Goal: Book appointment/travel/reservation

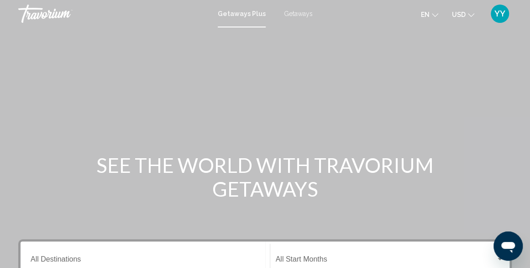
click at [294, 11] on span "Getaways" at bounding box center [298, 13] width 29 height 7
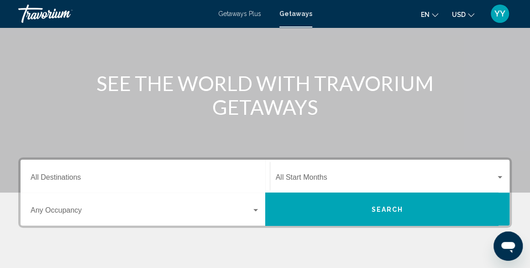
scroll to position [83, 0]
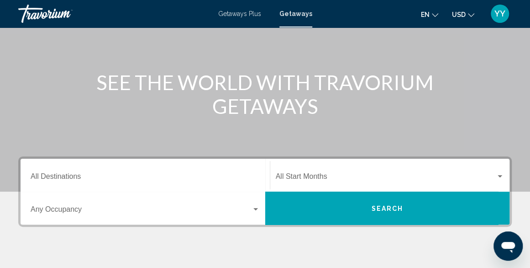
click at [231, 178] on input "Destination All Destinations" at bounding box center [145, 178] width 229 height 8
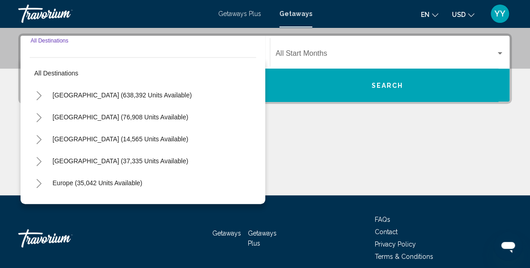
scroll to position [209, 0]
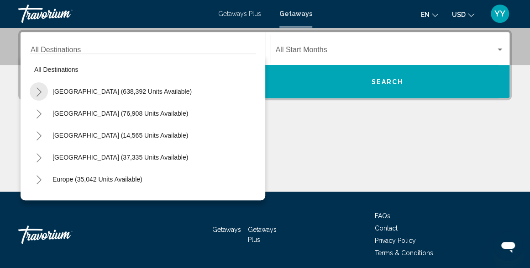
click at [39, 93] on icon "Toggle United States (638,392 units available)" at bounding box center [39, 91] width 5 height 9
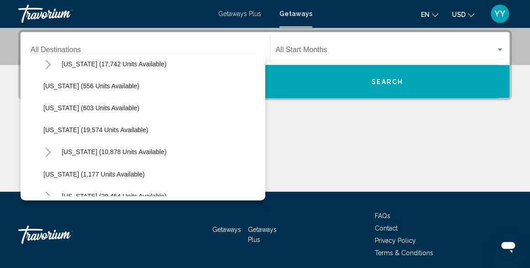
scroll to position [685, 0]
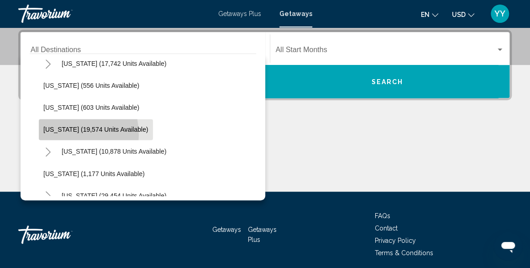
click at [56, 134] on button "[US_STATE] (19,574 units available)" at bounding box center [96, 129] width 114 height 21
type input "**********"
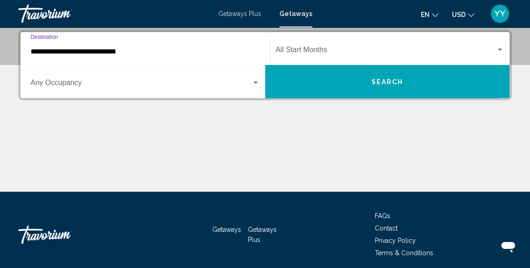
click at [499, 49] on div "Search widget" at bounding box center [500, 49] width 5 height 2
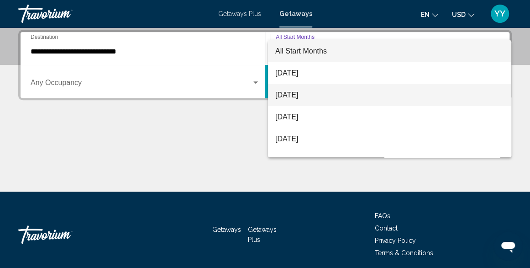
click at [404, 95] on span "[DATE]" at bounding box center [389, 95] width 229 height 22
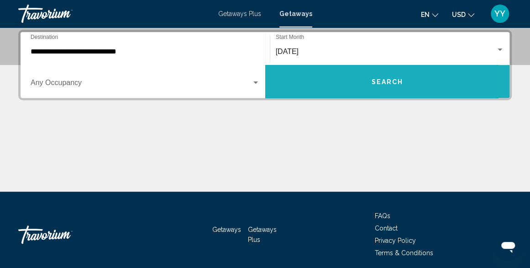
click at [403, 85] on button "Search" at bounding box center [387, 81] width 245 height 33
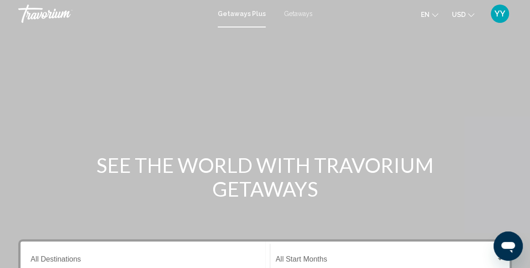
click at [115, 252] on div "Destination All Destinations" at bounding box center [145, 257] width 229 height 29
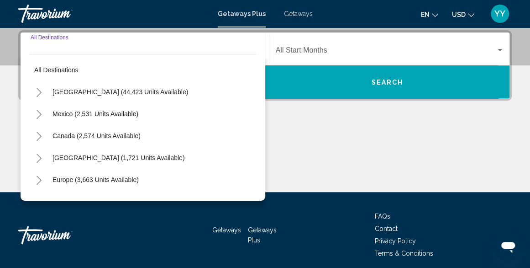
scroll to position [209, 0]
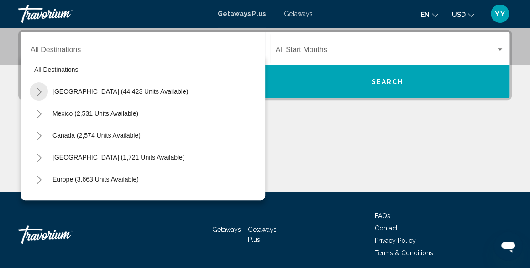
click at [39, 92] on icon "Toggle United States (44,423 units available)" at bounding box center [39, 91] width 7 height 9
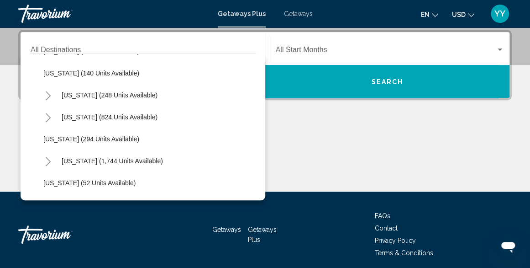
scroll to position [610, 0]
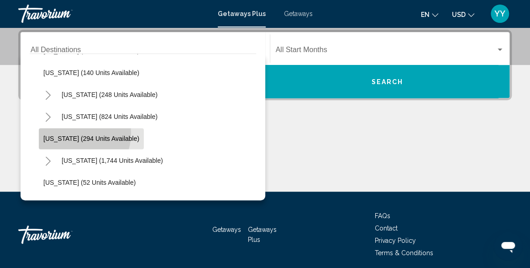
click at [70, 132] on button "[US_STATE] (294 units available)" at bounding box center [91, 138] width 105 height 21
type input "**********"
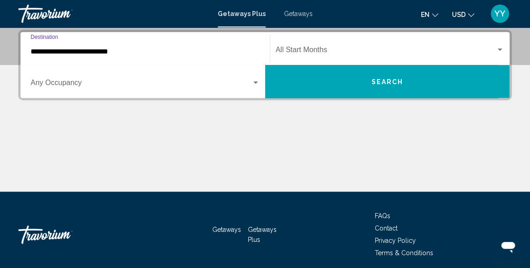
click at [500, 47] on div "Search widget" at bounding box center [500, 49] width 8 height 7
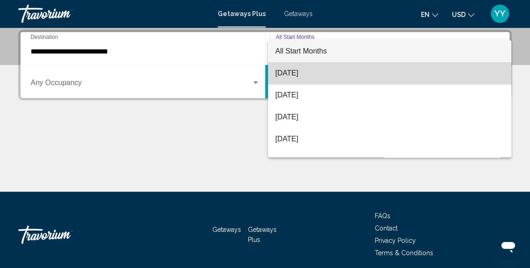
click at [400, 67] on span "[DATE]" at bounding box center [389, 73] width 229 height 22
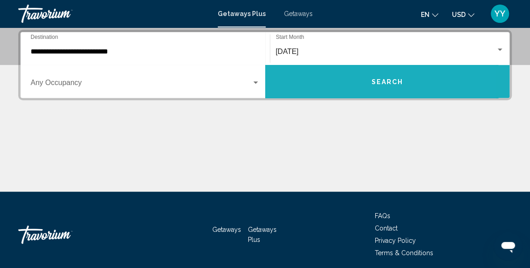
click at [403, 83] on span "Search" at bounding box center [387, 81] width 32 height 7
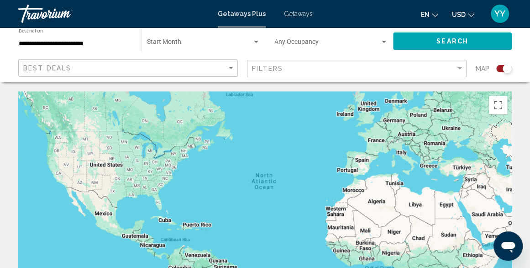
drag, startPoint x: 141, startPoint y: 171, endPoint x: 173, endPoint y: 137, distance: 46.8
click at [173, 137] on div "Main content" at bounding box center [265, 228] width 494 height 274
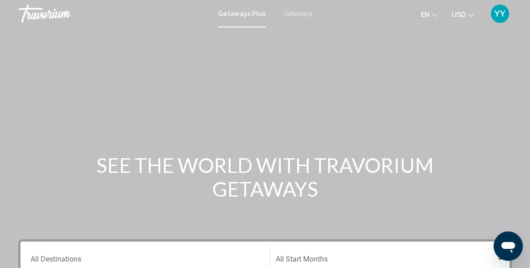
click at [295, 14] on span "Getaways" at bounding box center [298, 13] width 29 height 7
click at [107, 255] on div "Destination All Destinations" at bounding box center [145, 257] width 229 height 29
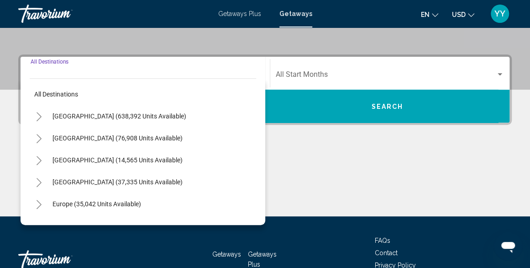
scroll to position [209, 0]
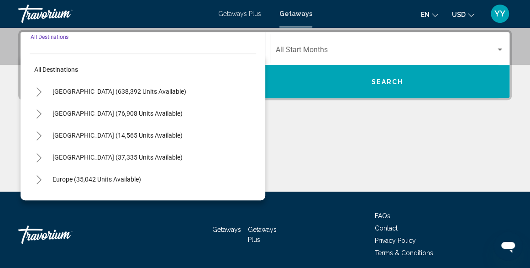
click at [42, 92] on icon "Toggle United States (638,392 units available)" at bounding box center [39, 91] width 7 height 9
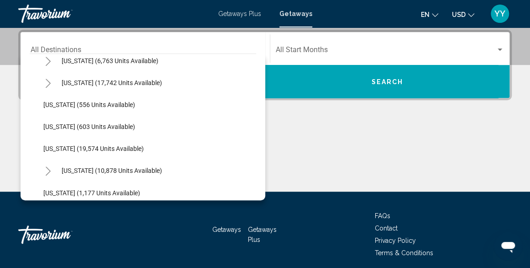
scroll to position [667, 0]
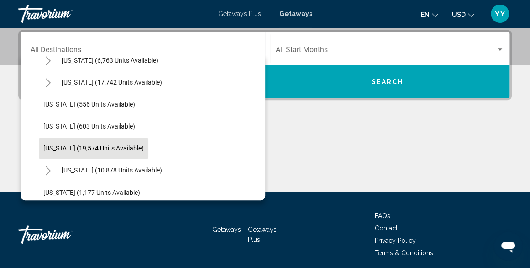
click at [85, 142] on button "[US_STATE] (19,574 units available)" at bounding box center [94, 147] width 110 height 21
type input "**********"
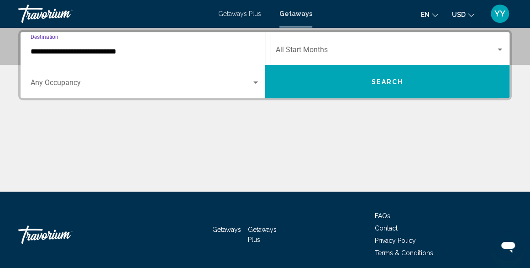
click at [500, 51] on div "Search widget" at bounding box center [500, 49] width 8 height 7
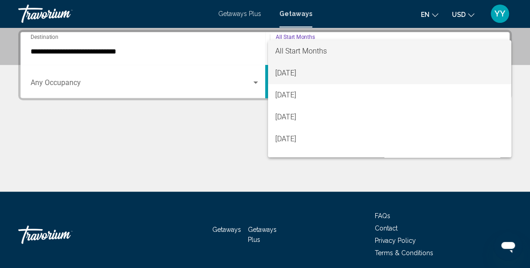
click at [316, 76] on span "[DATE]" at bounding box center [389, 73] width 229 height 22
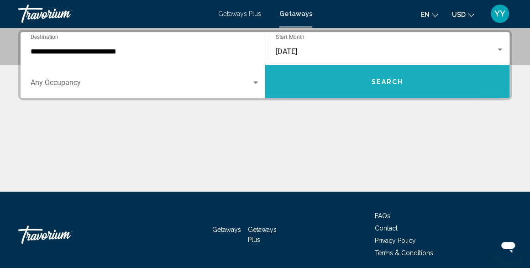
click at [320, 80] on button "Search" at bounding box center [387, 81] width 245 height 33
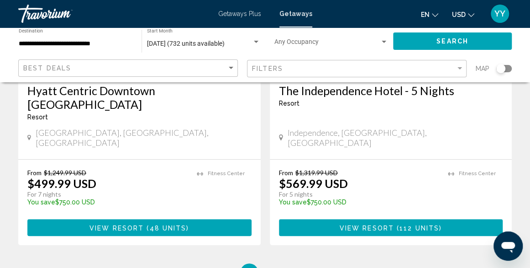
scroll to position [1867, 0]
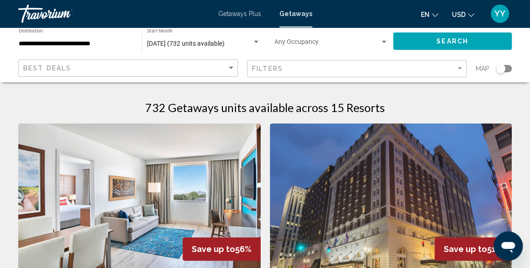
click at [255, 41] on div "Search widget" at bounding box center [256, 42] width 5 height 2
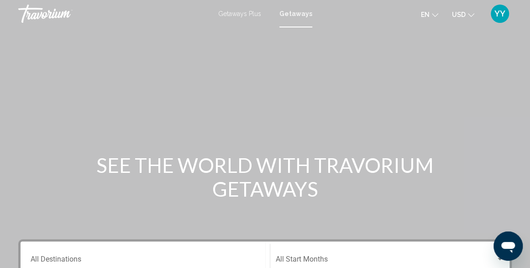
click at [130, 255] on div "Destination All Destinations" at bounding box center [145, 257] width 229 height 29
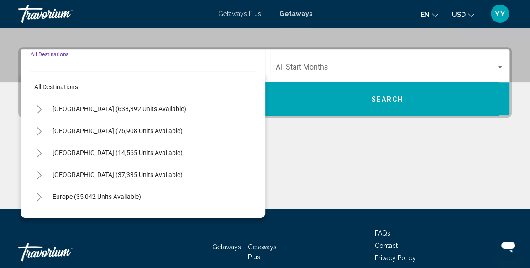
scroll to position [209, 0]
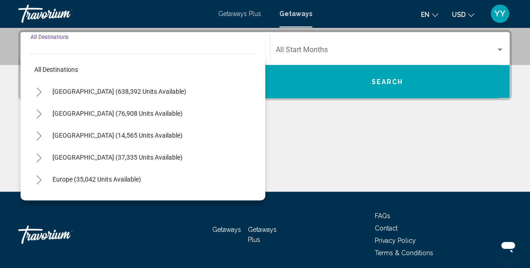
click at [41, 89] on icon "Toggle United States (638,392 units available)" at bounding box center [39, 91] width 7 height 9
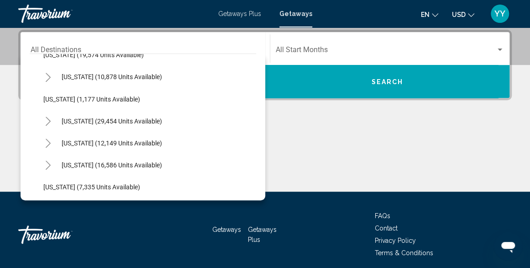
scroll to position [880, 0]
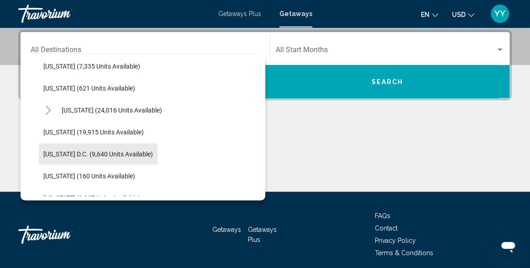
click at [82, 150] on span "[US_STATE] D.C. (9,640 units available)" at bounding box center [98, 153] width 110 height 7
type input "**********"
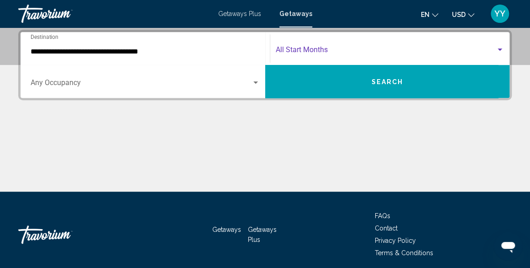
click at [499, 51] on div "Search widget" at bounding box center [500, 49] width 8 height 7
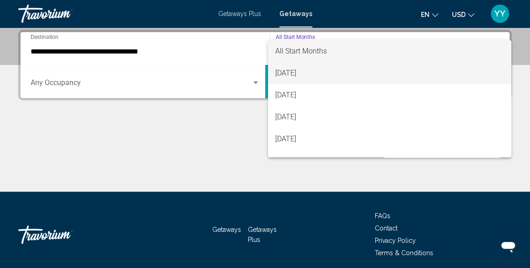
click at [410, 75] on span "[DATE]" at bounding box center [389, 73] width 229 height 22
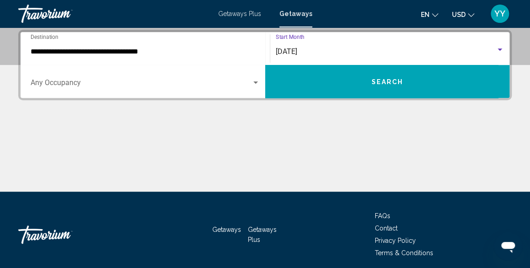
click at [406, 84] on button "Search" at bounding box center [387, 81] width 245 height 33
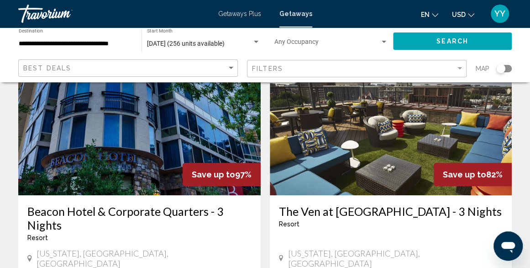
scroll to position [74, 0]
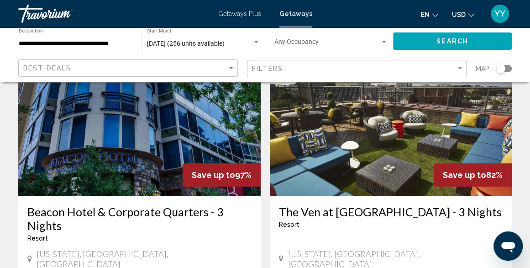
click at [132, 38] on div "**********" at bounding box center [75, 41] width 123 height 25
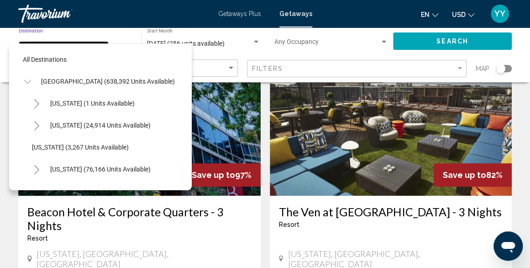
scroll to position [912, 0]
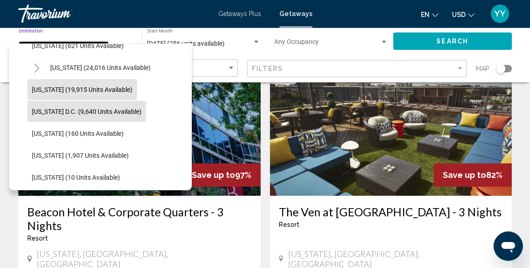
click at [103, 87] on span "[US_STATE] (19,915 units available)" at bounding box center [82, 89] width 100 height 7
type input "**********"
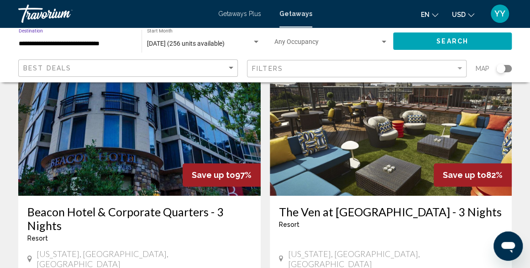
click at [437, 40] on span "Search" at bounding box center [452, 41] width 32 height 7
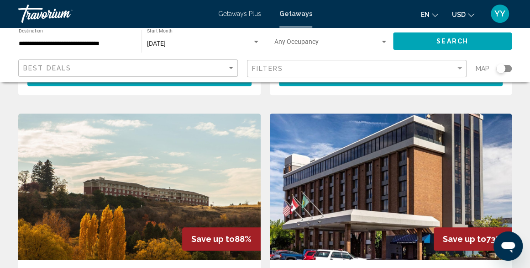
scroll to position [310, 0]
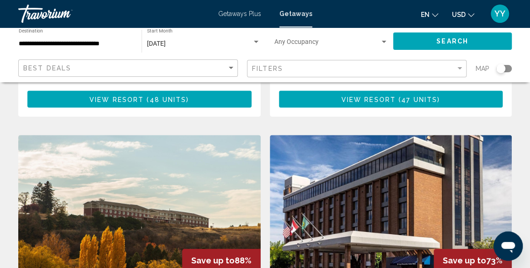
click at [503, 66] on div "Search widget" at bounding box center [500, 68] width 9 height 9
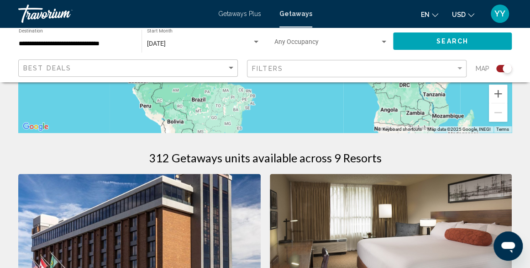
scroll to position [232, 0]
